Goal: Information Seeking & Learning: Learn about a topic

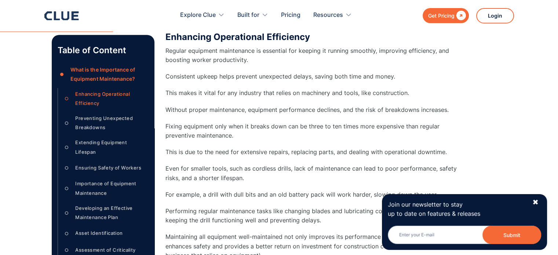
scroll to position [609, 0]
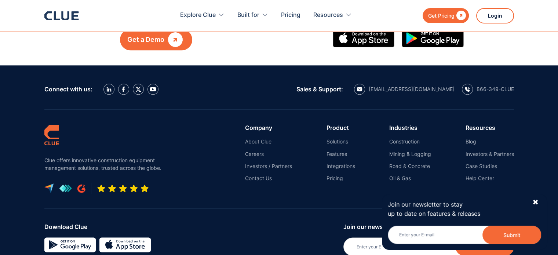
scroll to position [3727, 0]
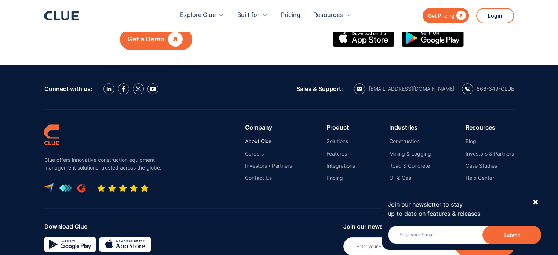
click at [247, 138] on link "About Clue" at bounding box center [268, 141] width 47 height 7
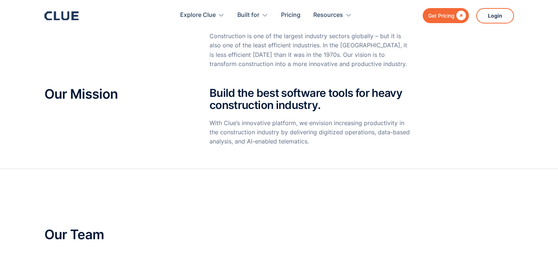
scroll to position [183, 0]
